Goal: Task Accomplishment & Management: Complete application form

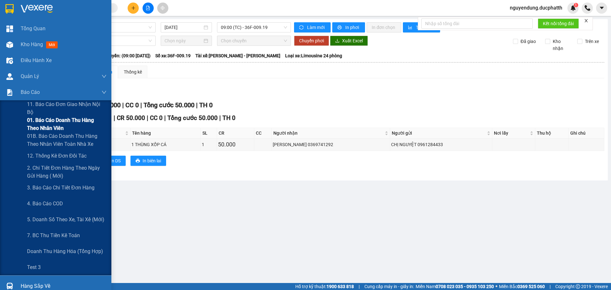
click at [38, 129] on span "01. Báo cáo doanh thu hàng theo nhân viên" at bounding box center [67, 124] width 80 height 16
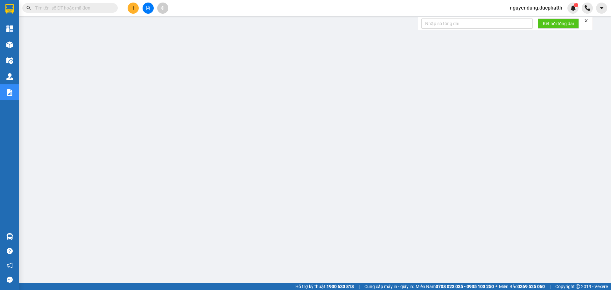
click at [94, 8] on input "text" at bounding box center [72, 7] width 75 height 7
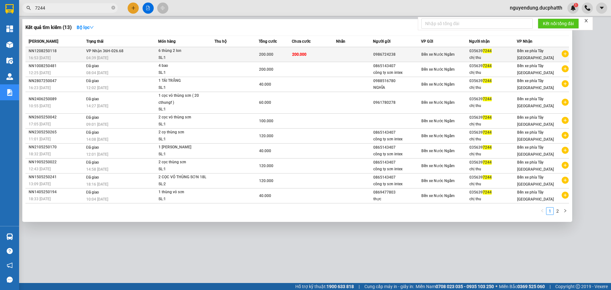
type input "7244"
click at [199, 56] on div "SL: 1" at bounding box center [182, 57] width 48 height 7
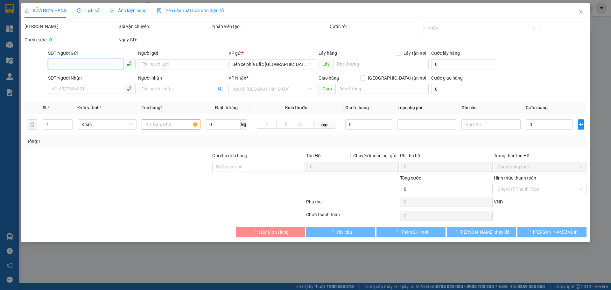
type input "0986724238"
type input "0356397244"
type input "chị thu"
type input "nntt"
type input "200.000"
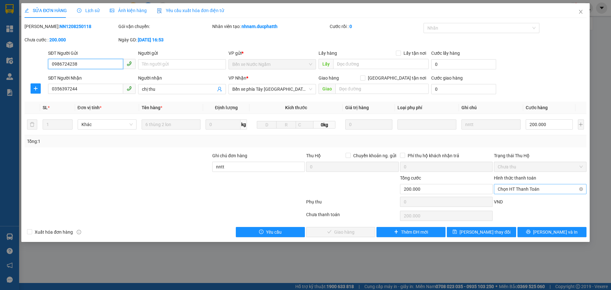
click at [544, 190] on span "Chọn HT Thanh Toán" at bounding box center [539, 189] width 85 height 10
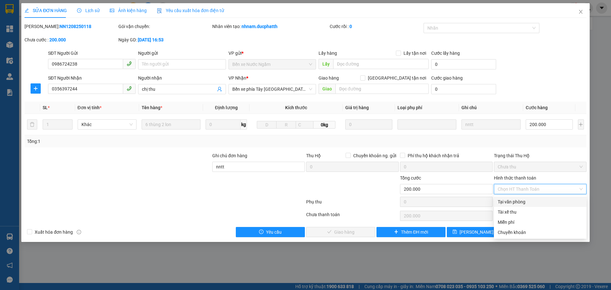
click at [525, 201] on div "Tại văn phòng" at bounding box center [539, 201] width 85 height 7
type input "0"
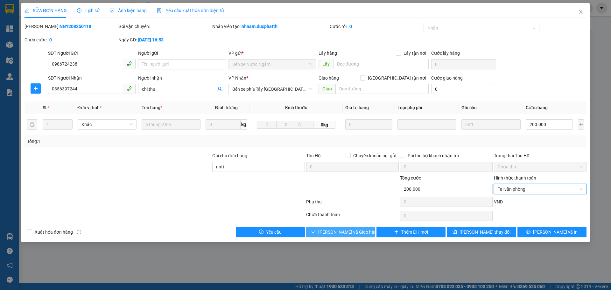
click at [344, 231] on span "[PERSON_NAME] và Giao hàng" at bounding box center [348, 231] width 61 height 7
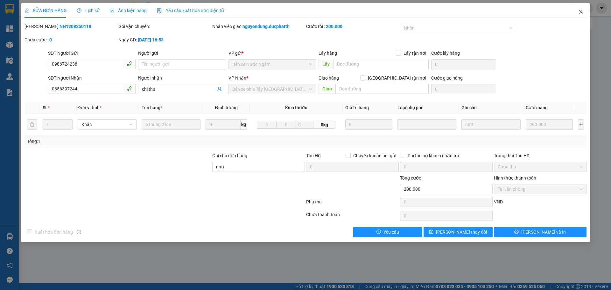
click at [579, 11] on icon "close" at bounding box center [580, 11] width 5 height 5
